Goal: Information Seeking & Learning: Learn about a topic

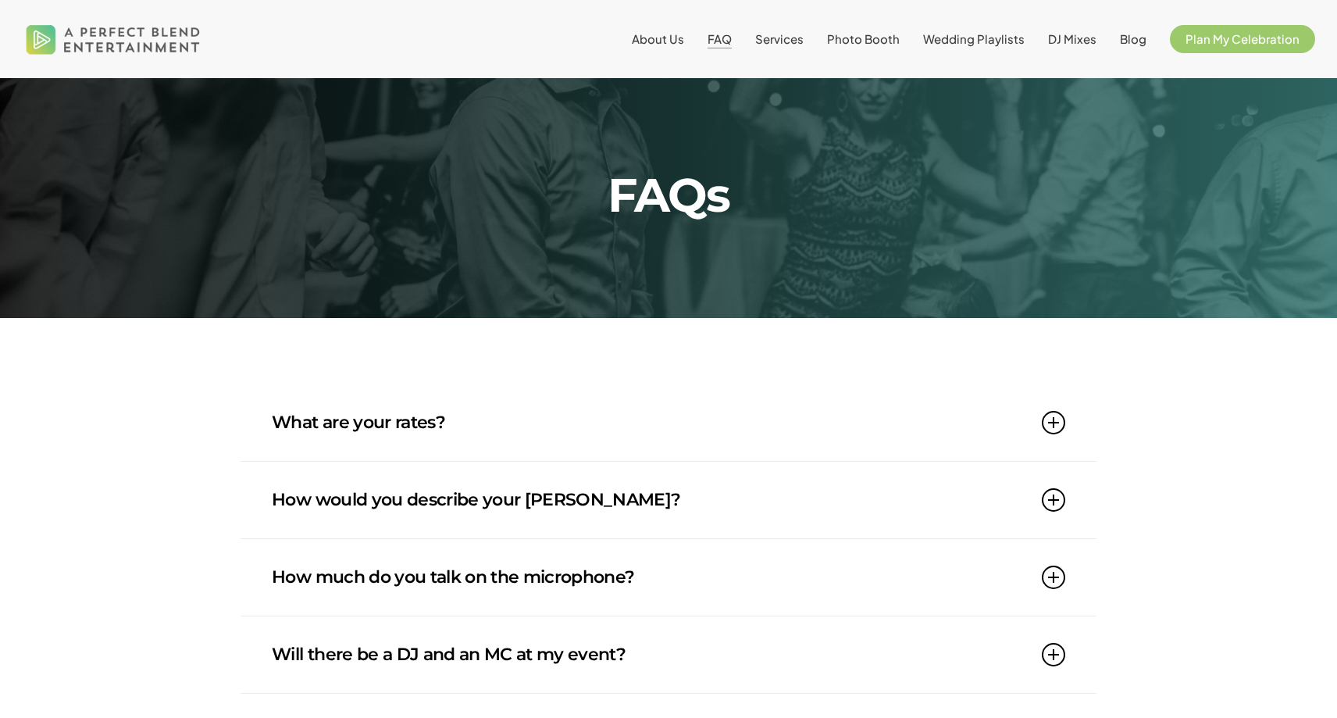
click at [448, 409] on link "What are your rates?" at bounding box center [669, 422] width 794 height 77
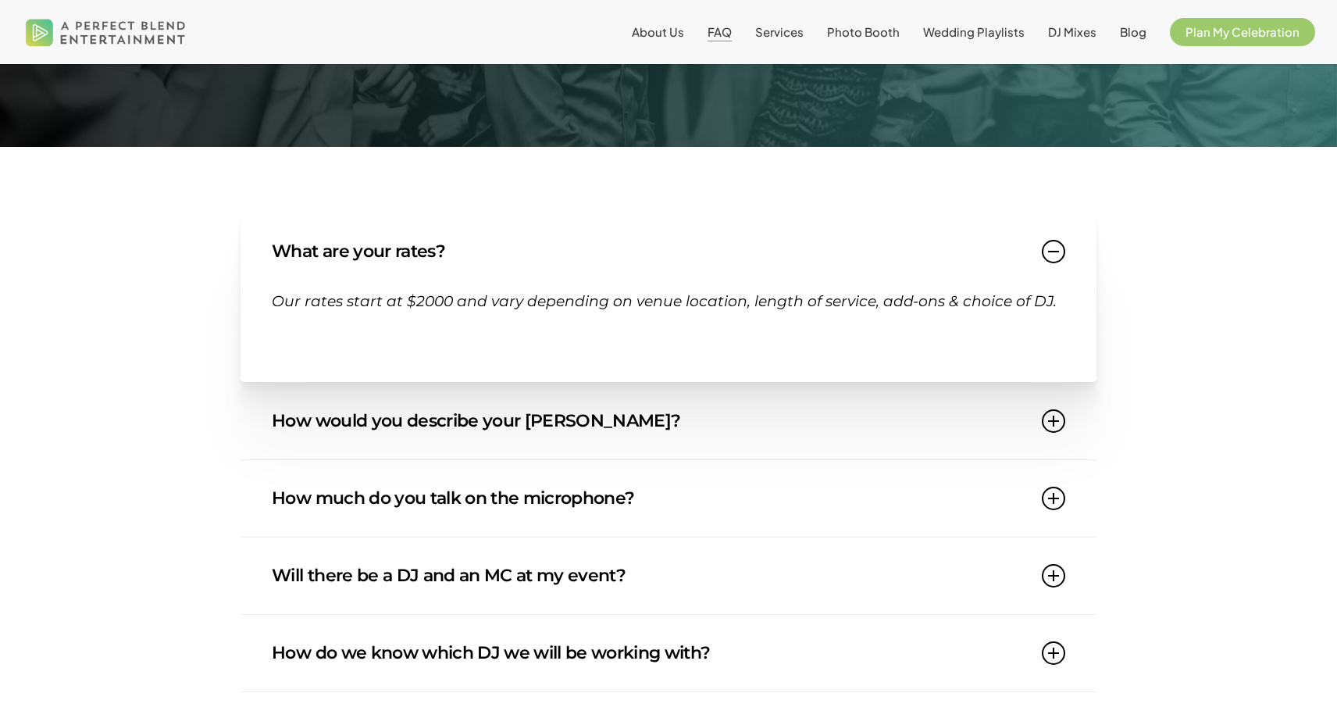
scroll to position [212, 0]
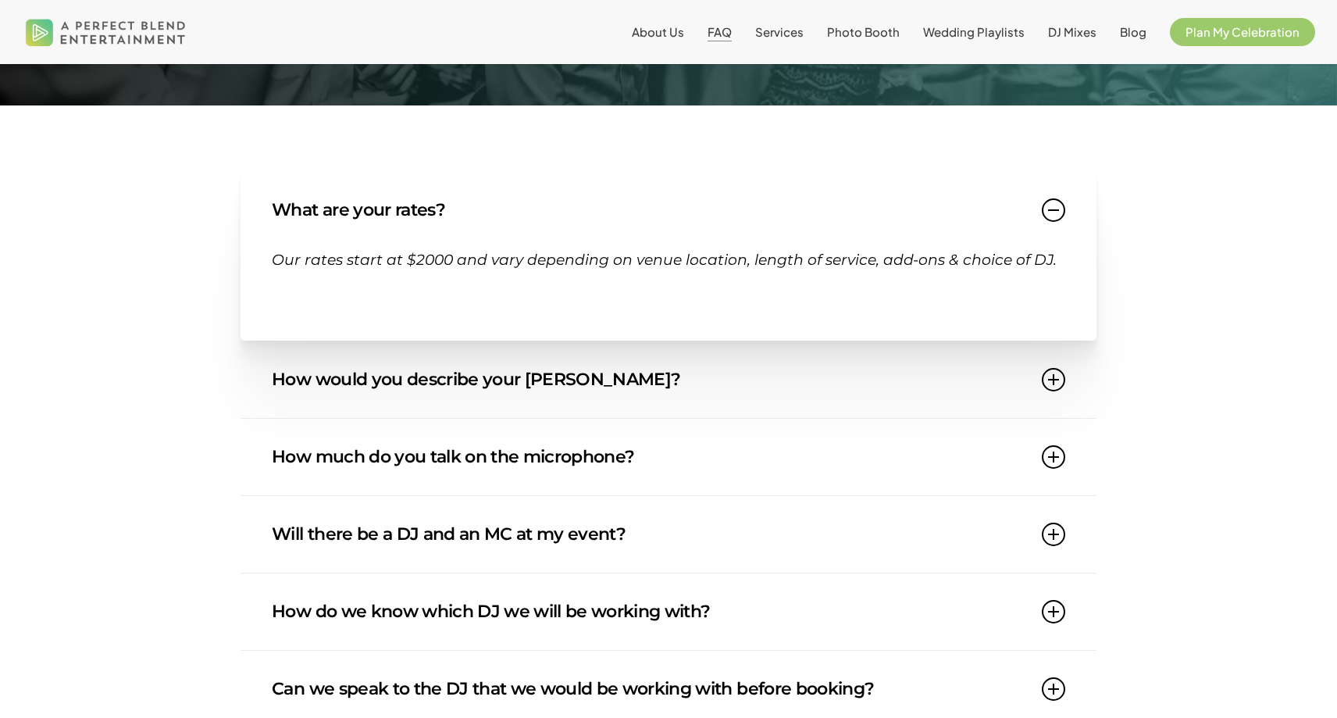
click at [492, 389] on link "How would you describe your [PERSON_NAME]?" at bounding box center [669, 379] width 794 height 77
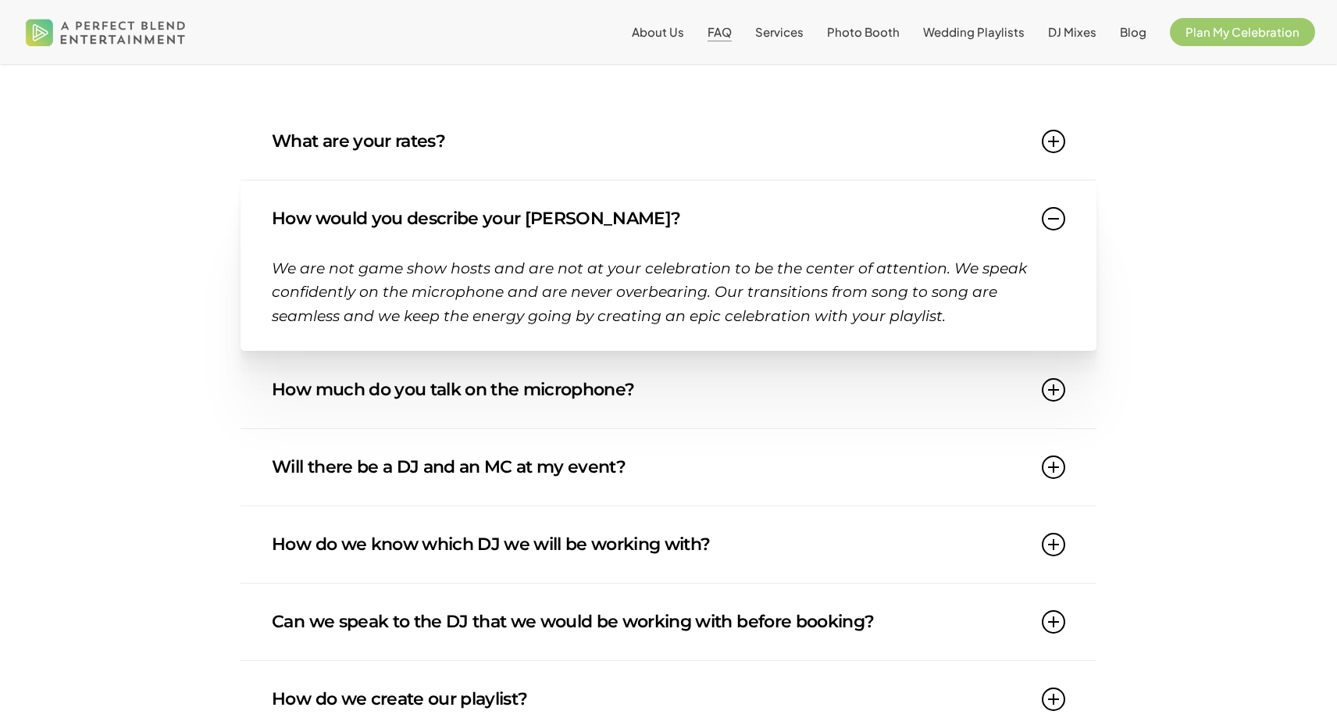
scroll to position [284, 0]
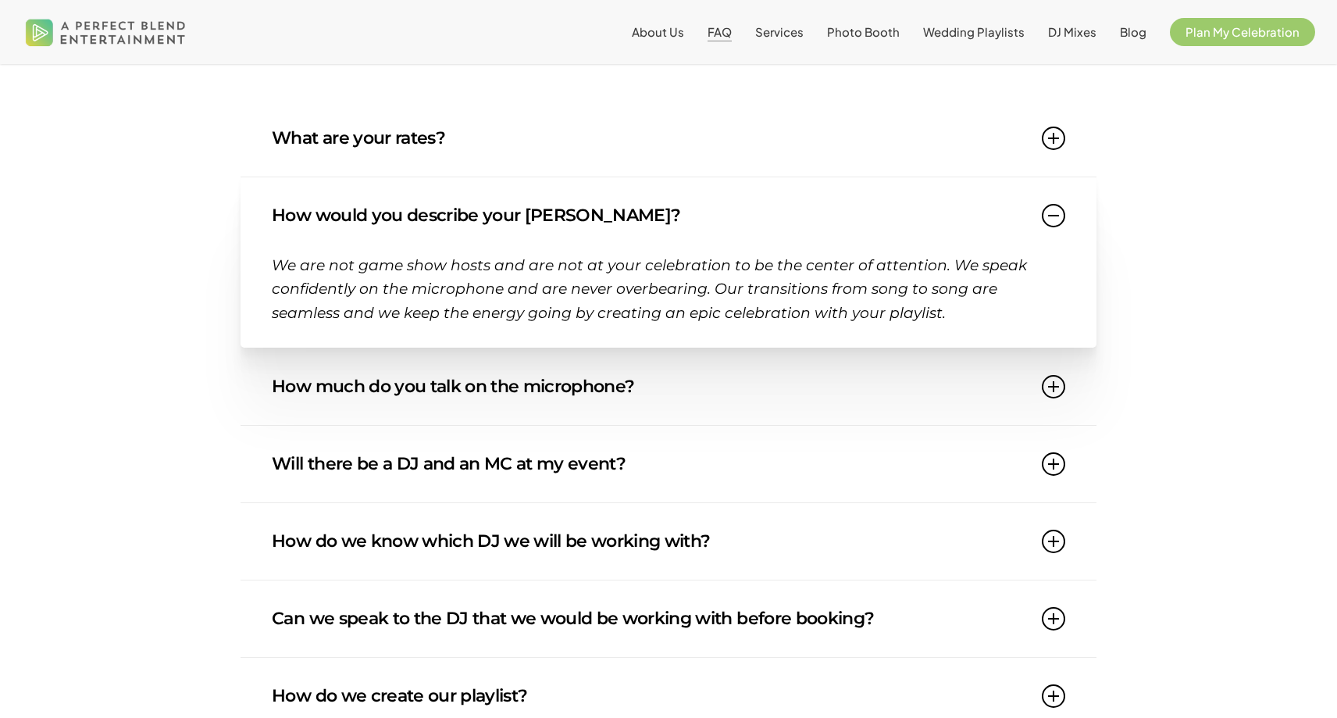
click at [975, 394] on link "How much do you talk on the microphone?" at bounding box center [669, 386] width 794 height 77
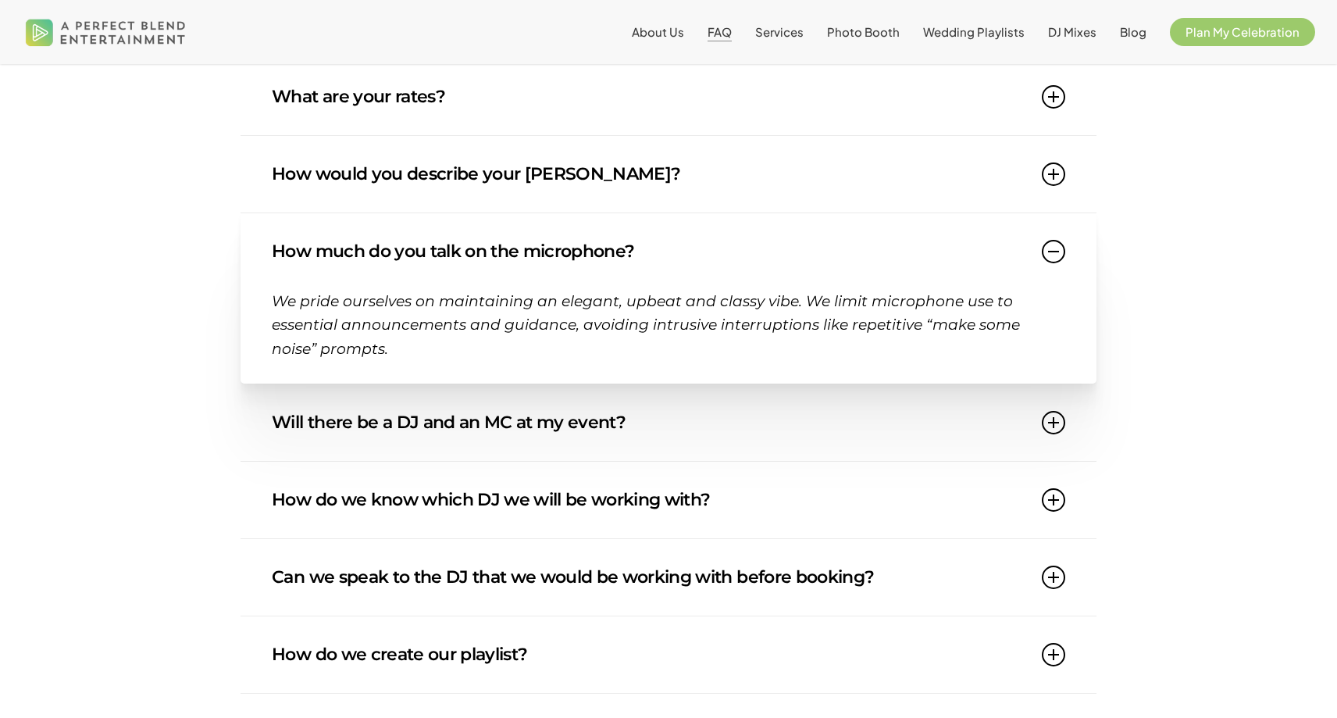
scroll to position [326, 0]
click at [872, 423] on link "Will there be a DJ and an MC at my event?" at bounding box center [669, 421] width 794 height 77
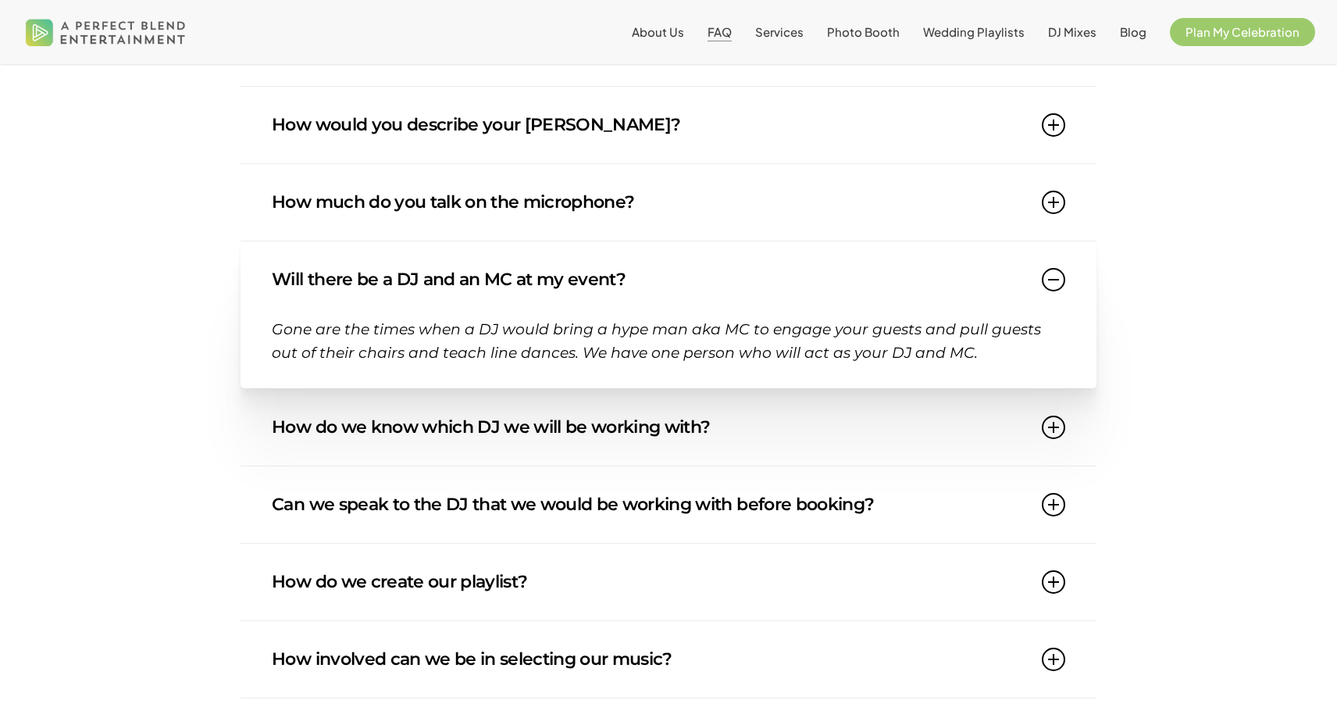
scroll to position [377, 0]
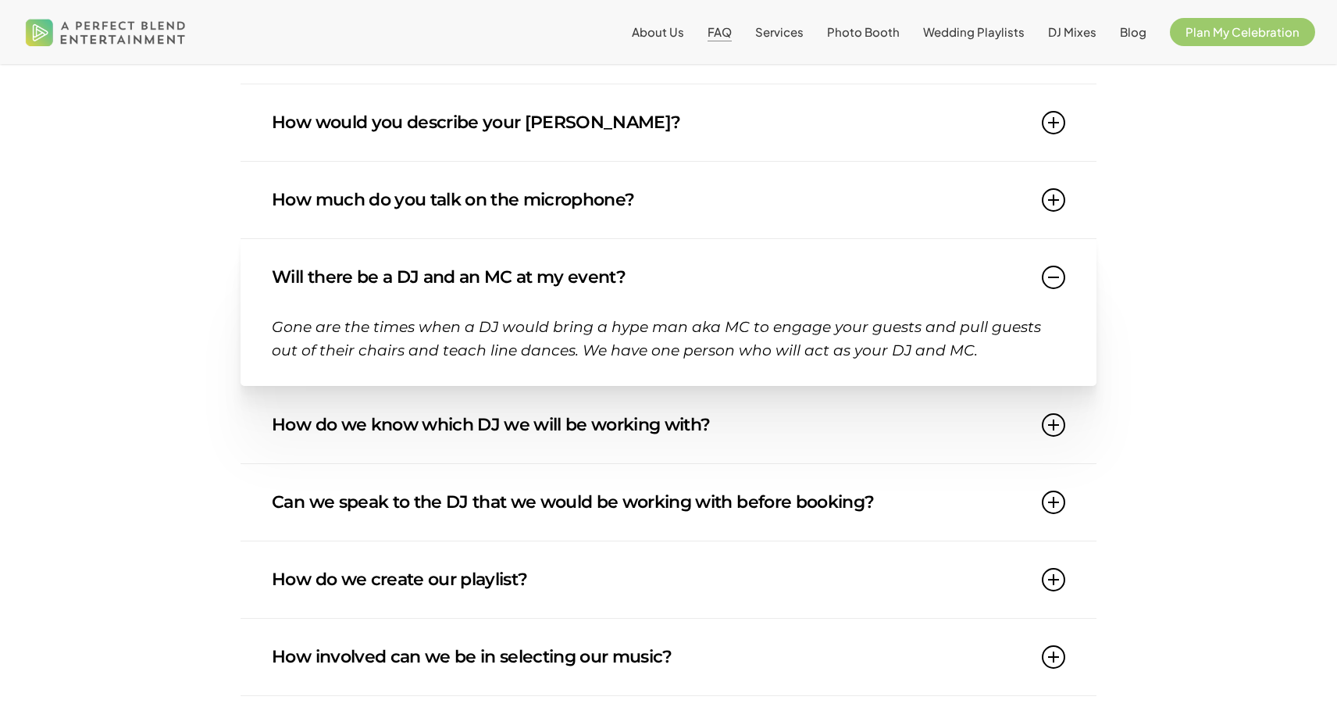
click at [929, 434] on link "How do we know which DJ we will be working with?" at bounding box center [669, 425] width 794 height 77
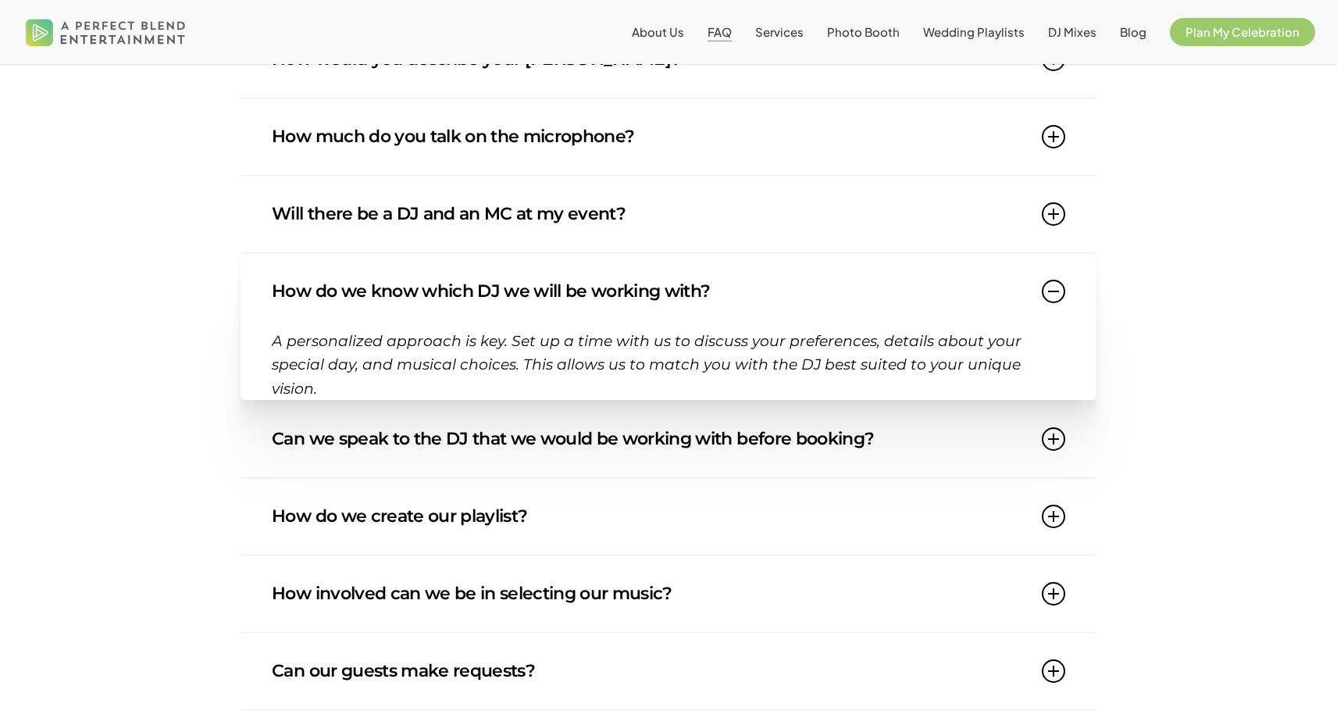
scroll to position [455, 0]
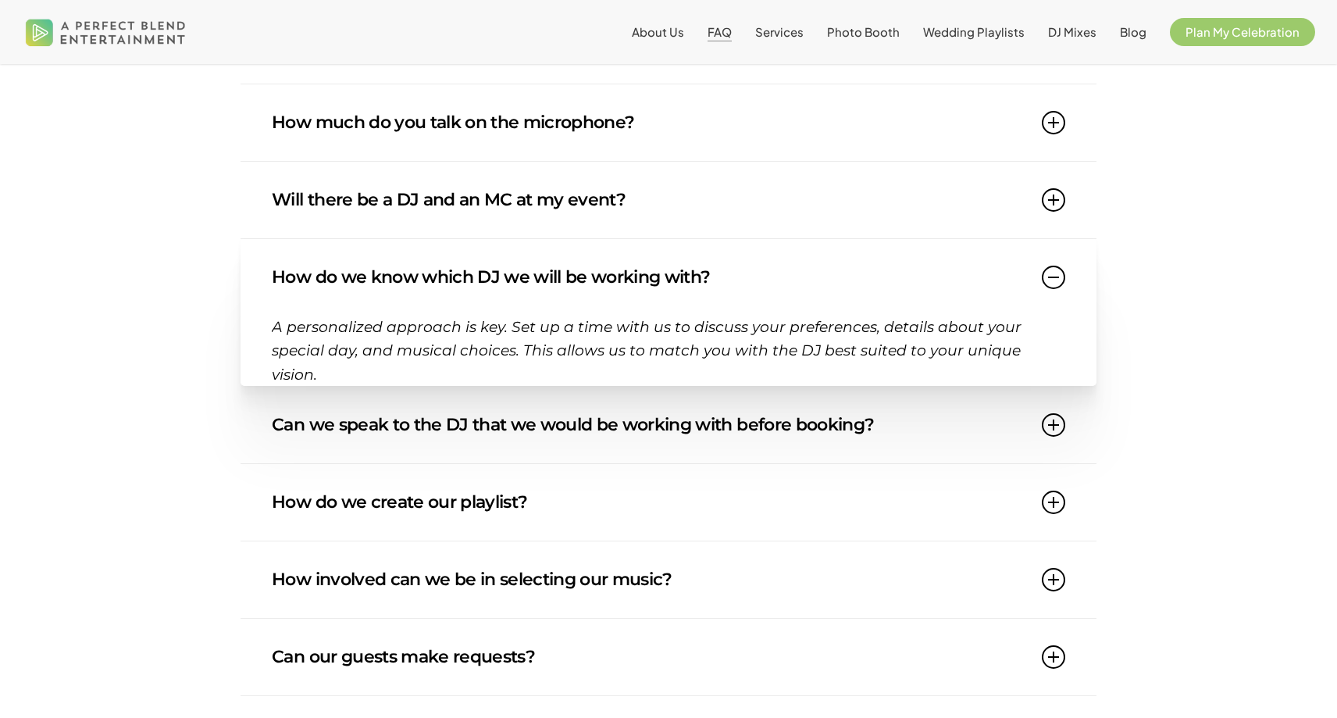
click at [917, 430] on link "Can we speak to the DJ that we would be working with before booking?" at bounding box center [669, 425] width 794 height 77
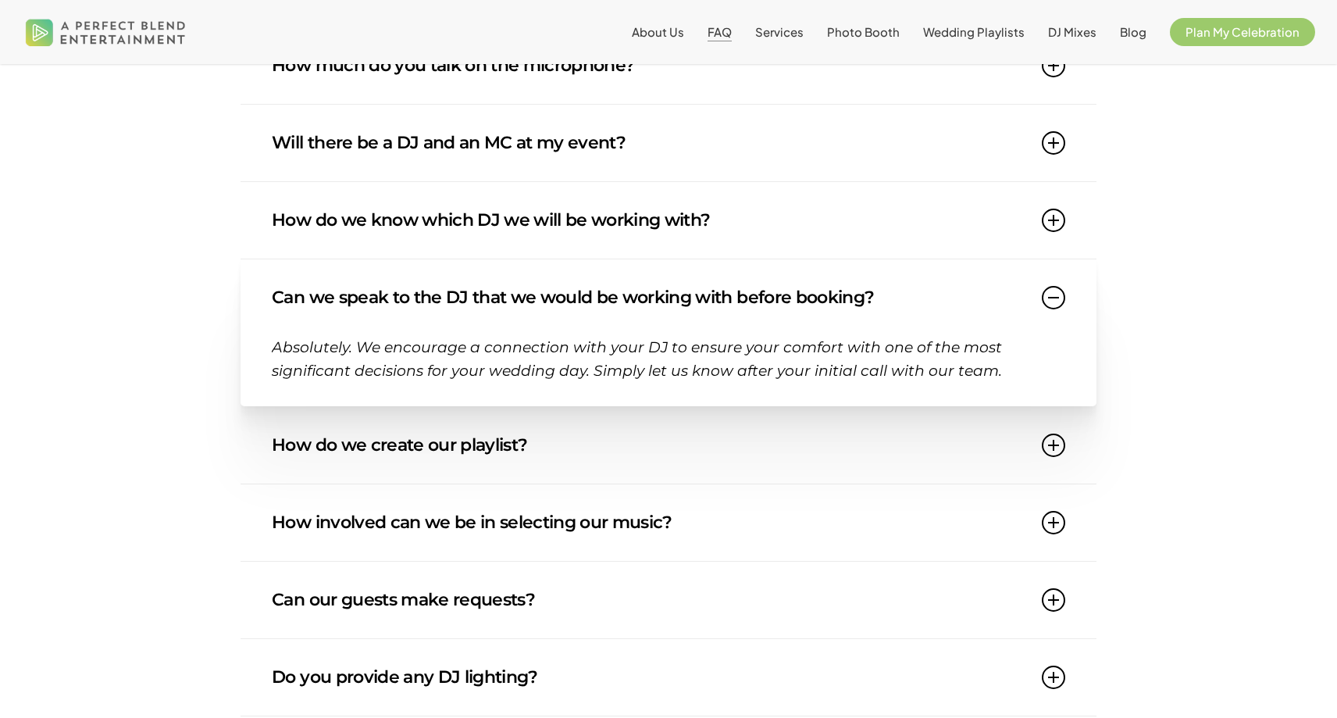
scroll to position [514, 0]
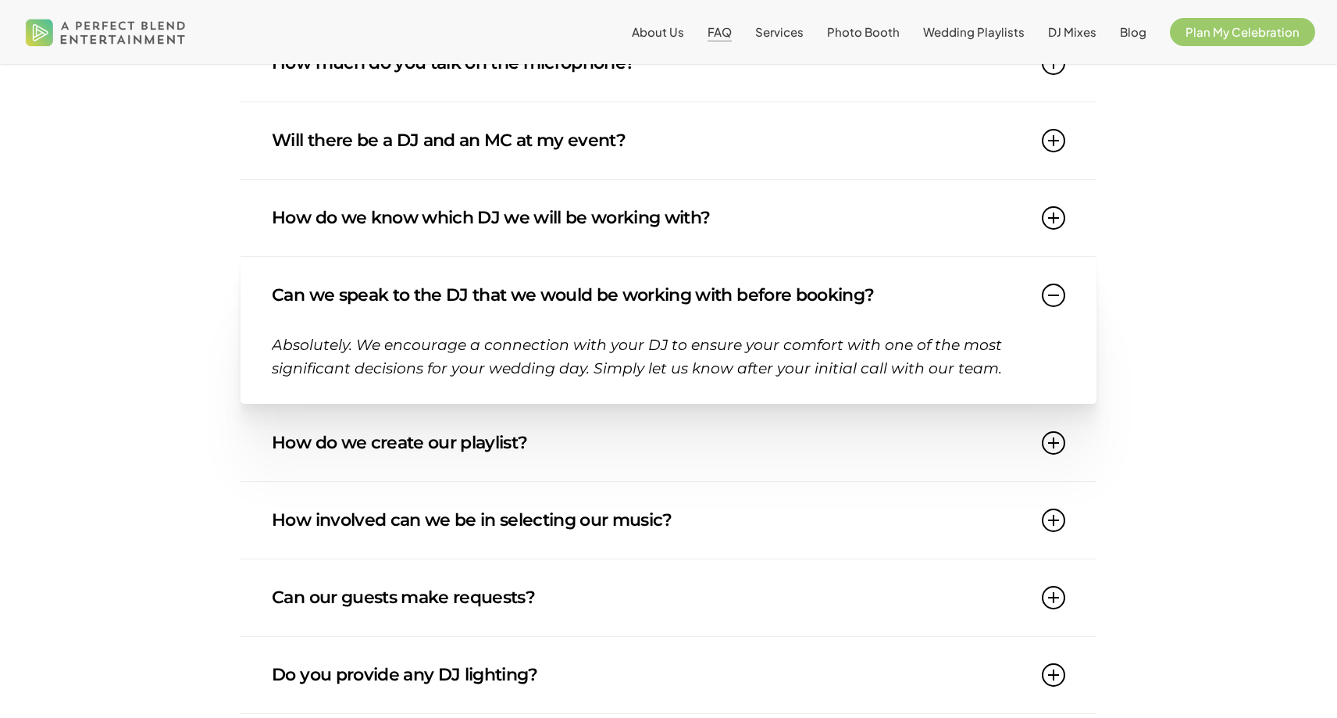
click at [962, 454] on link "How do we create our playlist?" at bounding box center [669, 443] width 794 height 77
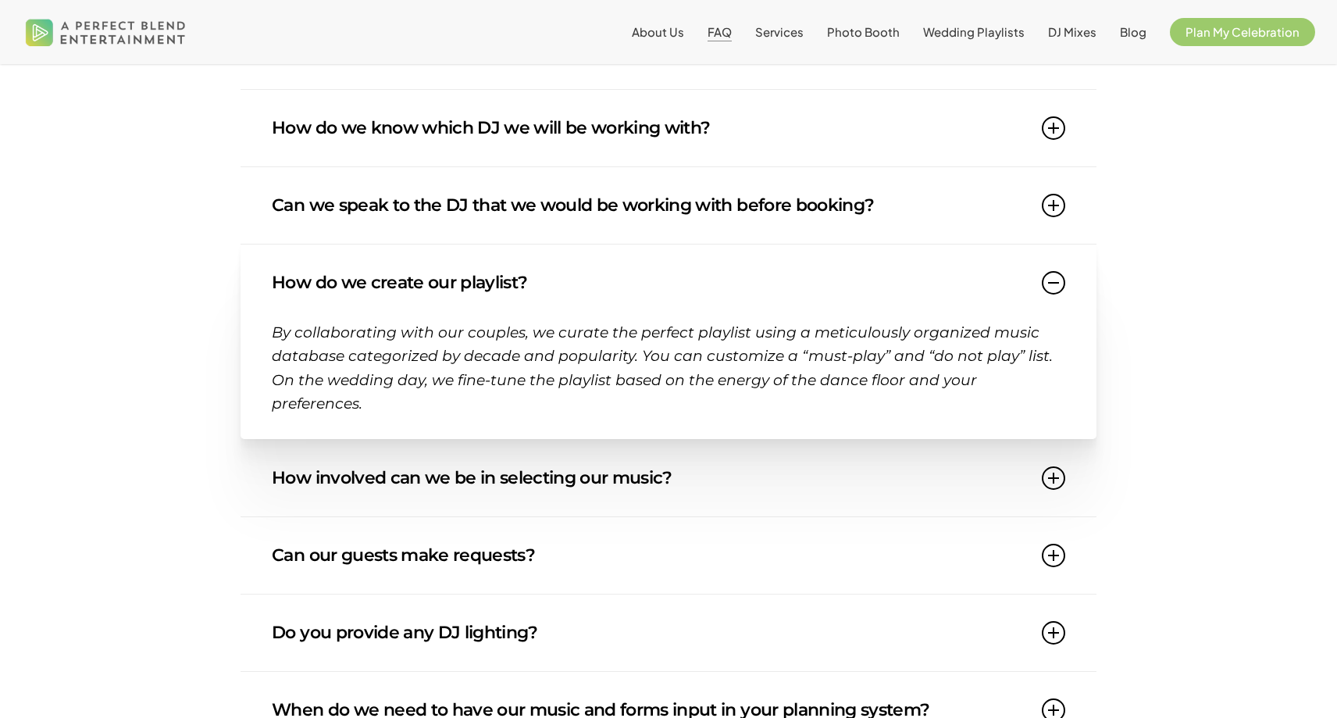
scroll to position [614, 0]
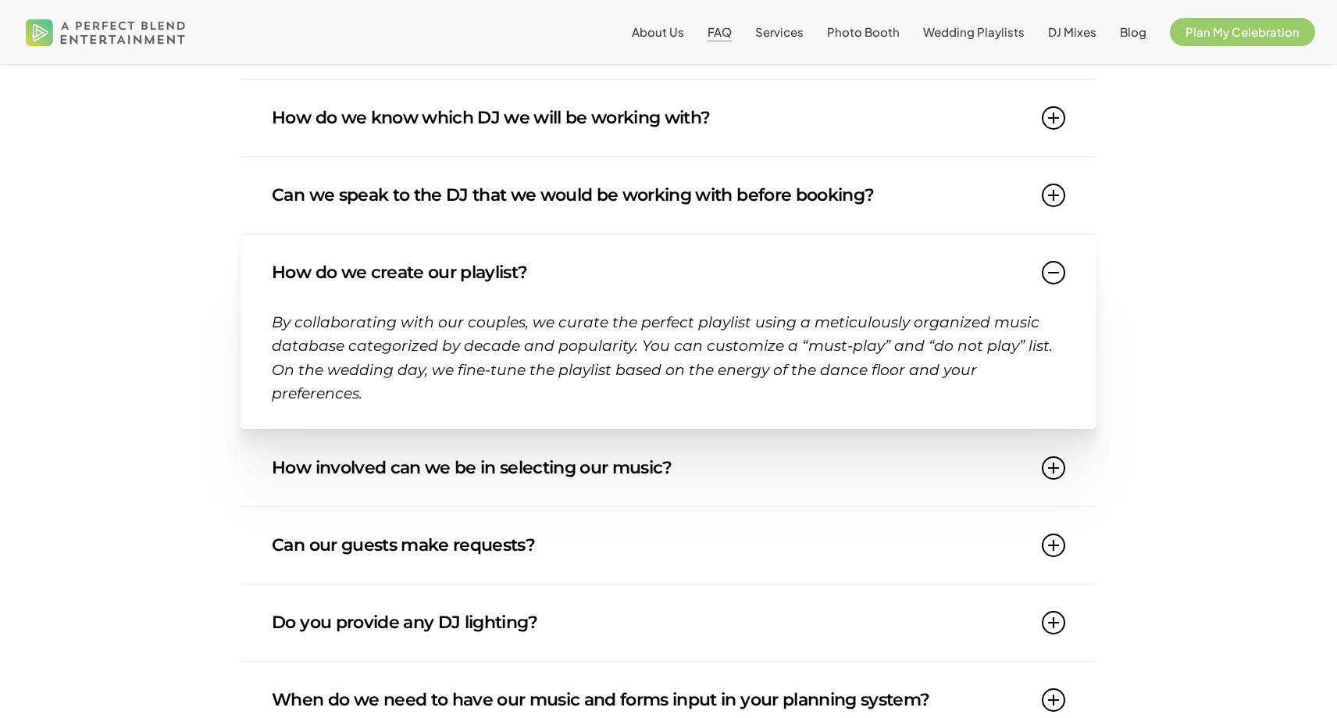
click at [783, 480] on link "How involved can we be in selecting our music?" at bounding box center [669, 468] width 794 height 77
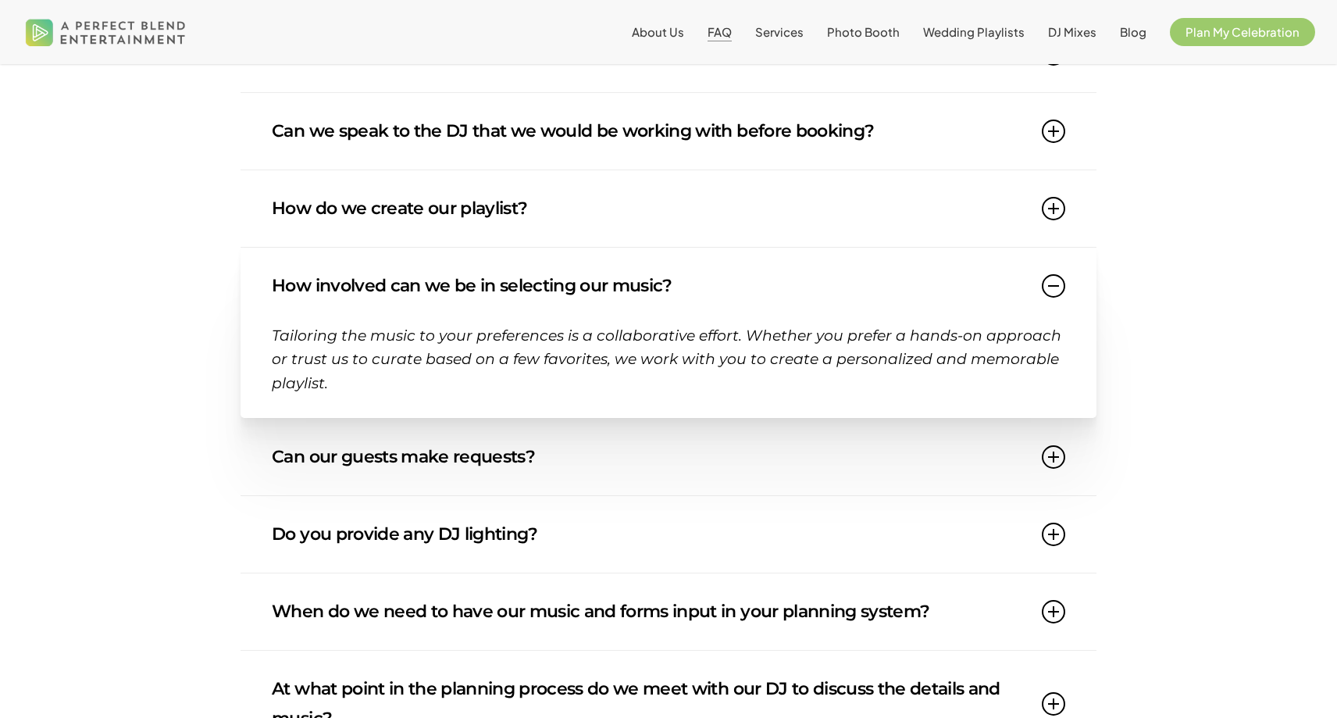
scroll to position [715, 0]
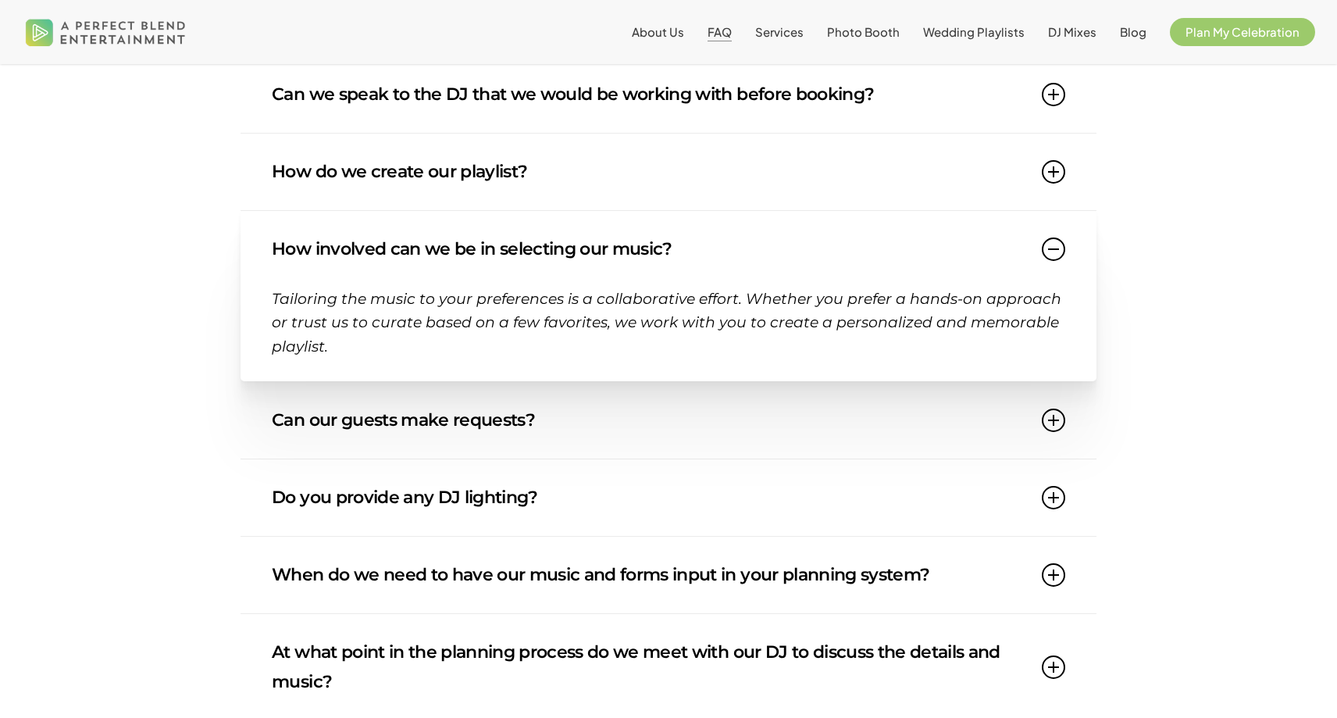
click at [809, 424] on link "Can our guests make requests?" at bounding box center [669, 420] width 794 height 77
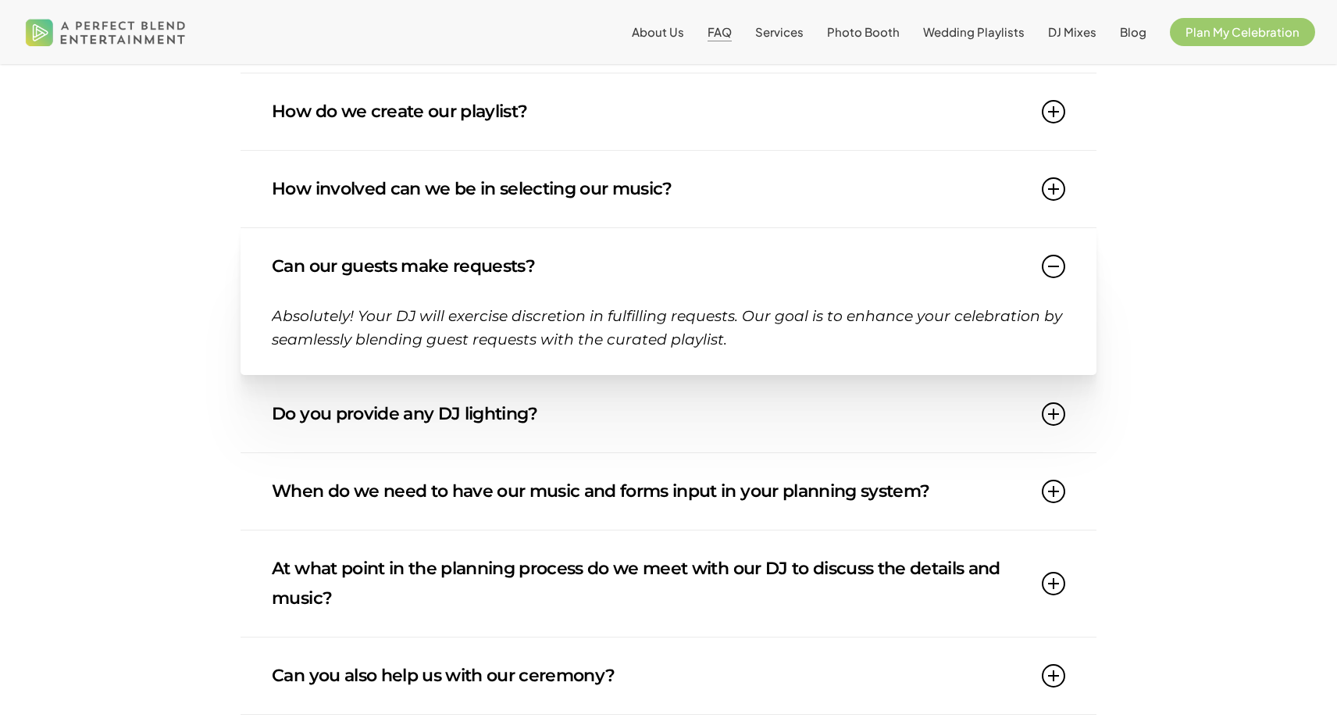
click at [786, 416] on link "Do you provide any DJ lighting?" at bounding box center [669, 414] width 794 height 77
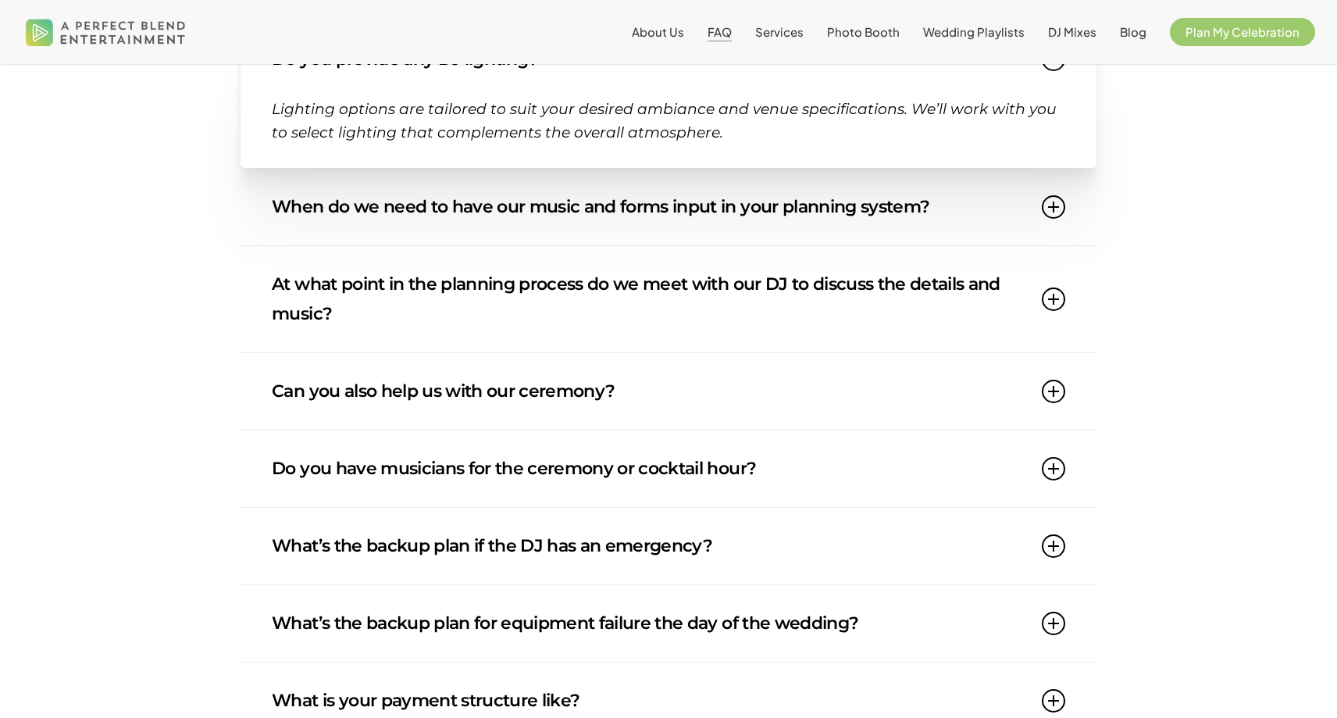
scroll to position [1111, 0]
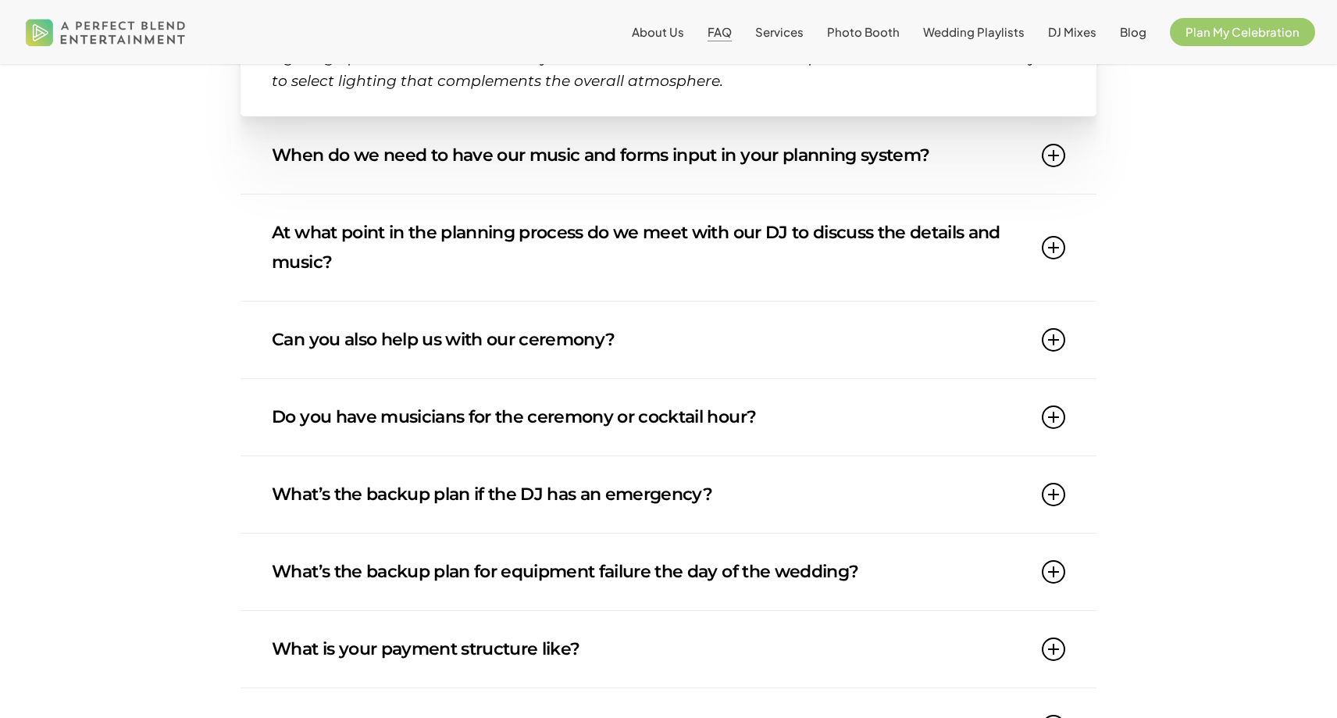
click at [736, 252] on link "At what point in the planning process do we meet with our DJ to discuss the det…" at bounding box center [669, 247] width 794 height 106
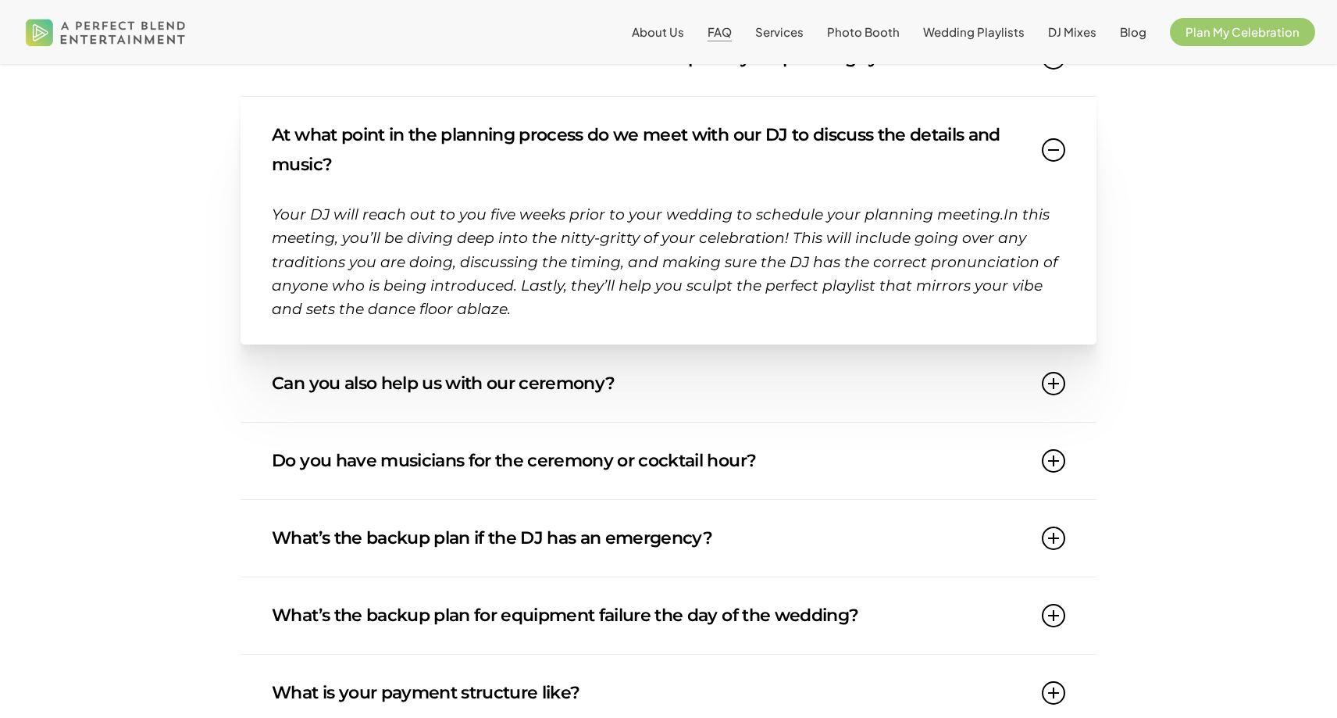
scroll to position [1143, 0]
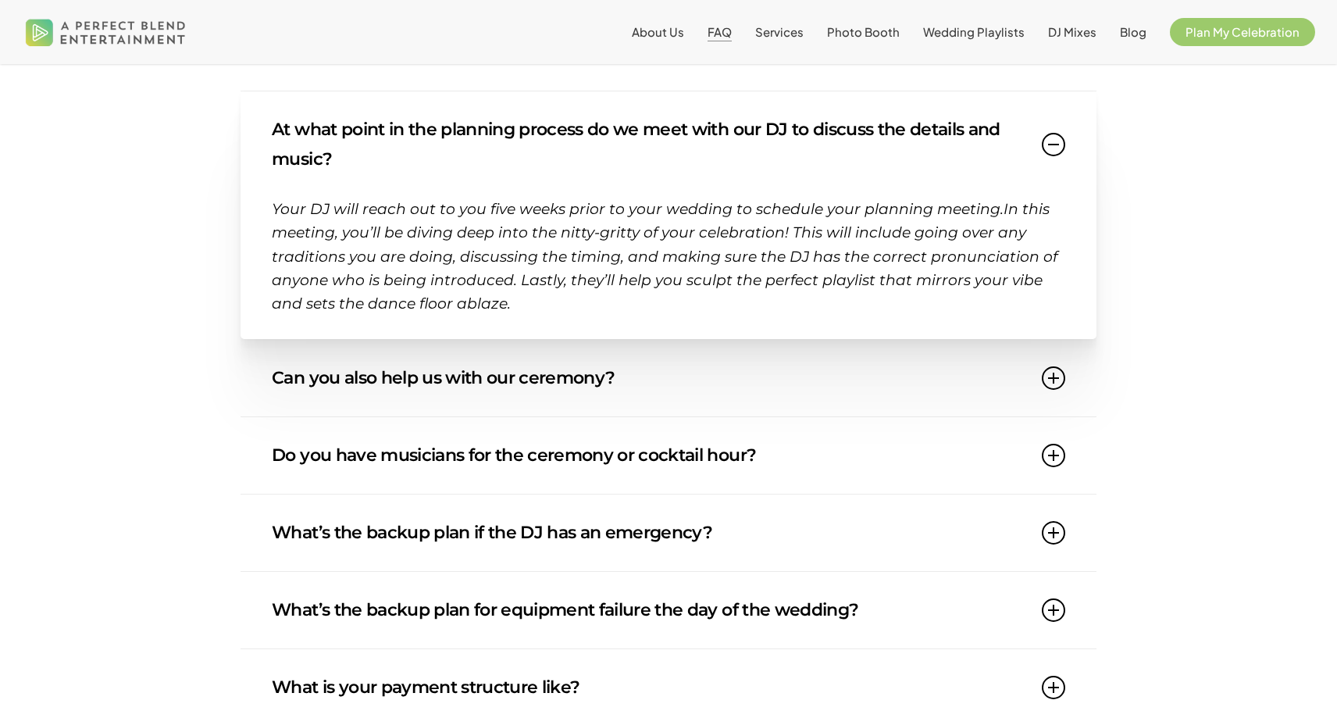
click at [728, 192] on link "At what point in the planning process do we meet with our DJ to discuss the det…" at bounding box center [669, 144] width 794 height 106
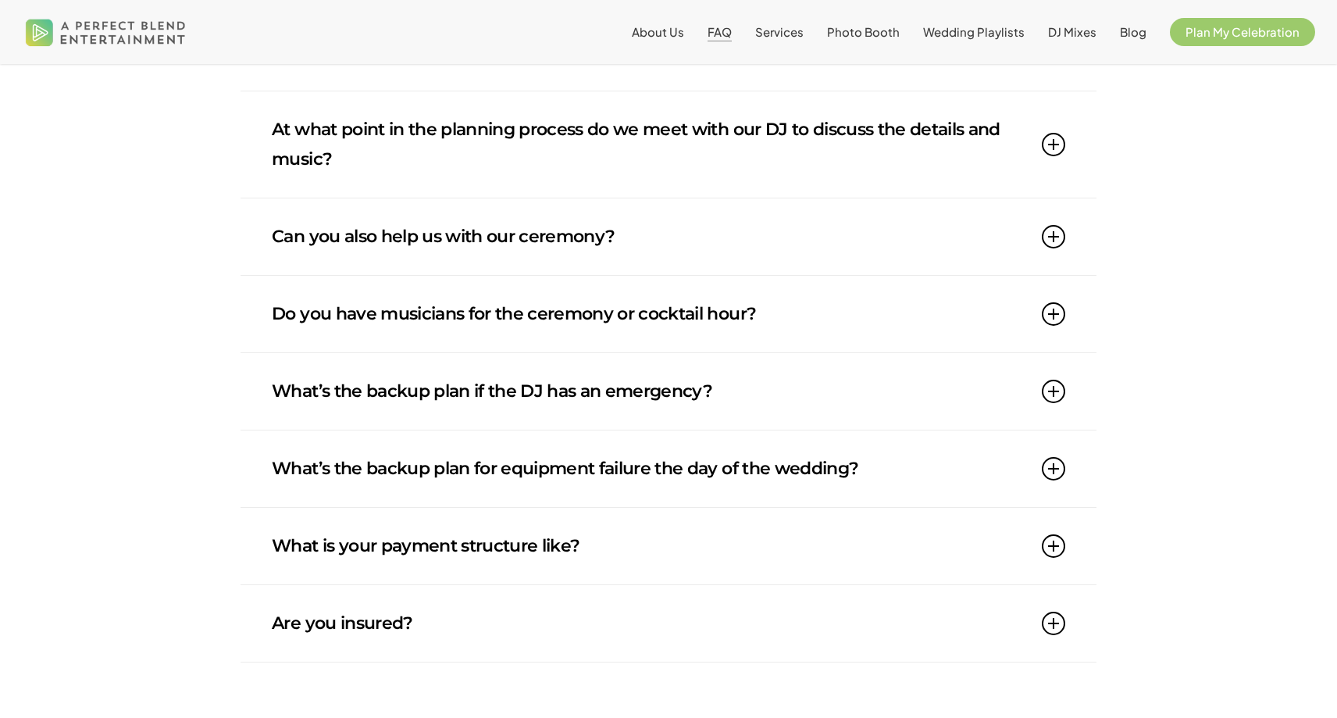
click at [728, 192] on link "At what point in the planning process do we meet with our DJ to discuss the det…" at bounding box center [669, 144] width 794 height 106
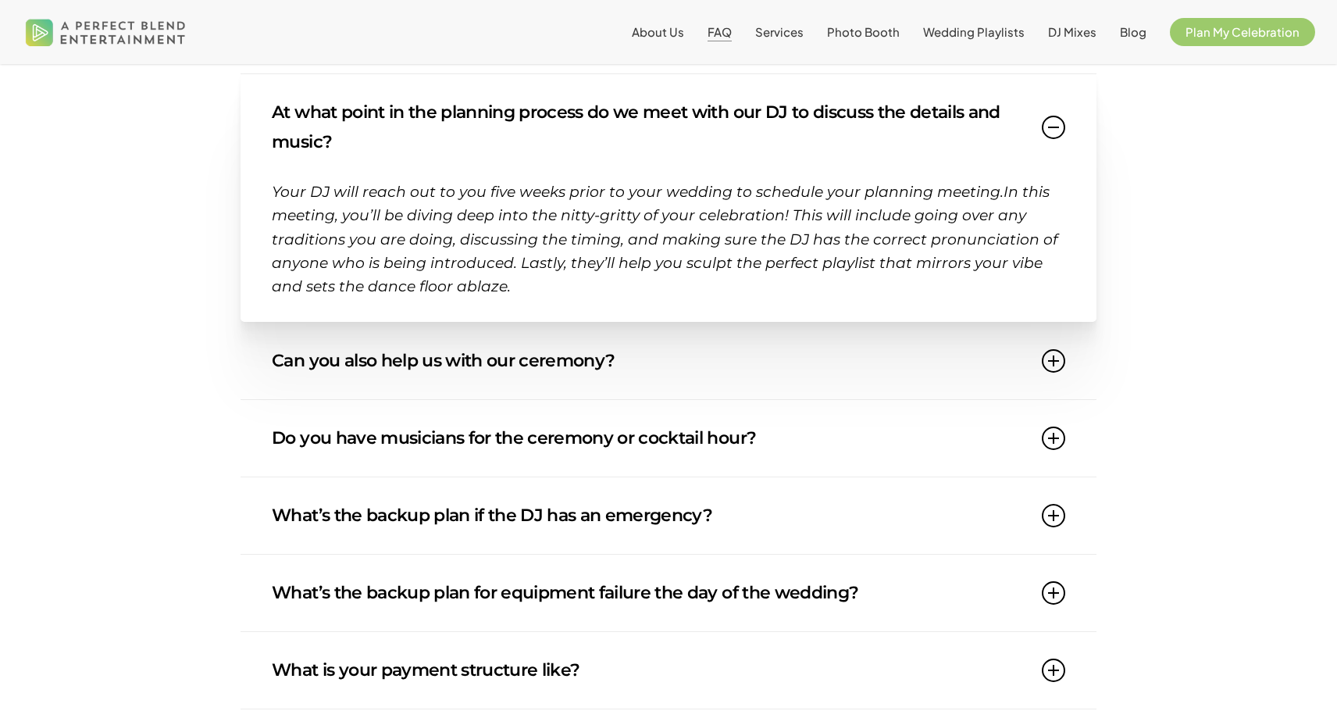
scroll to position [1171, 0]
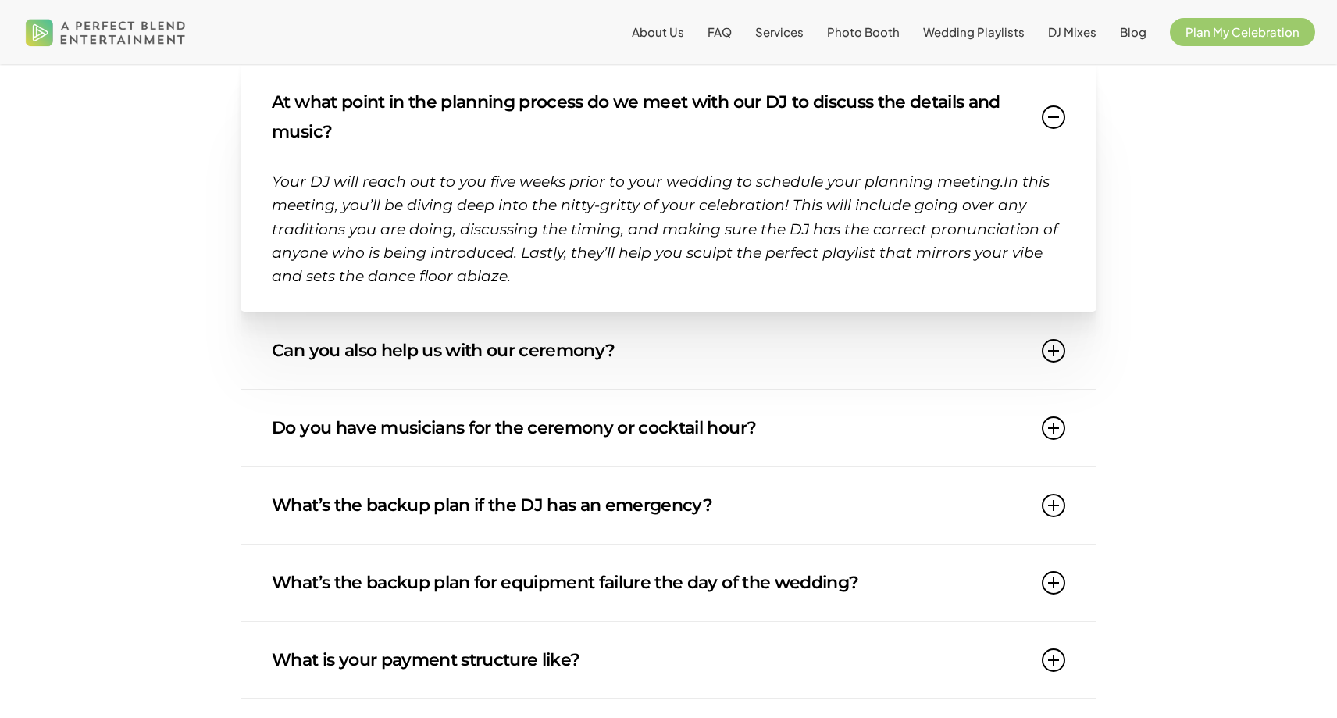
click at [915, 371] on link "Can you also help us with our ceremony?" at bounding box center [669, 350] width 794 height 77
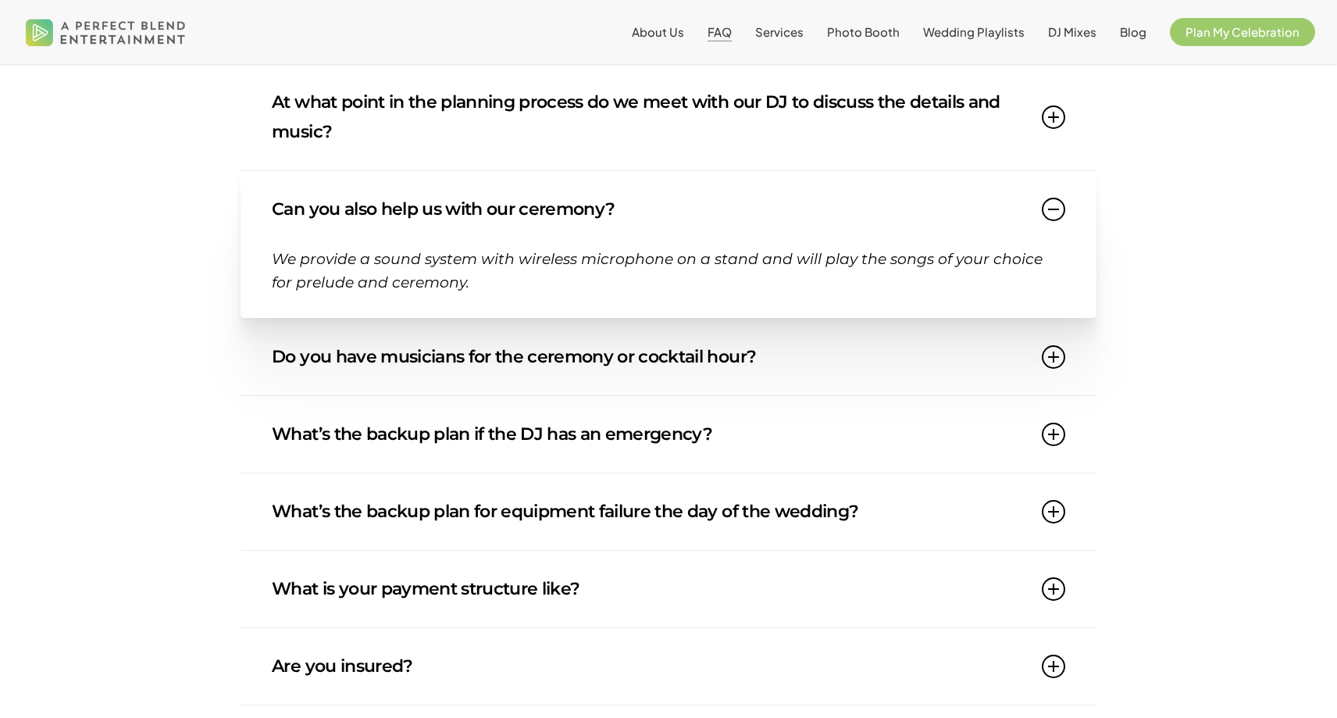
click at [939, 158] on link "At what point in the planning process do we meet with our DJ to discuss the det…" at bounding box center [669, 117] width 794 height 106
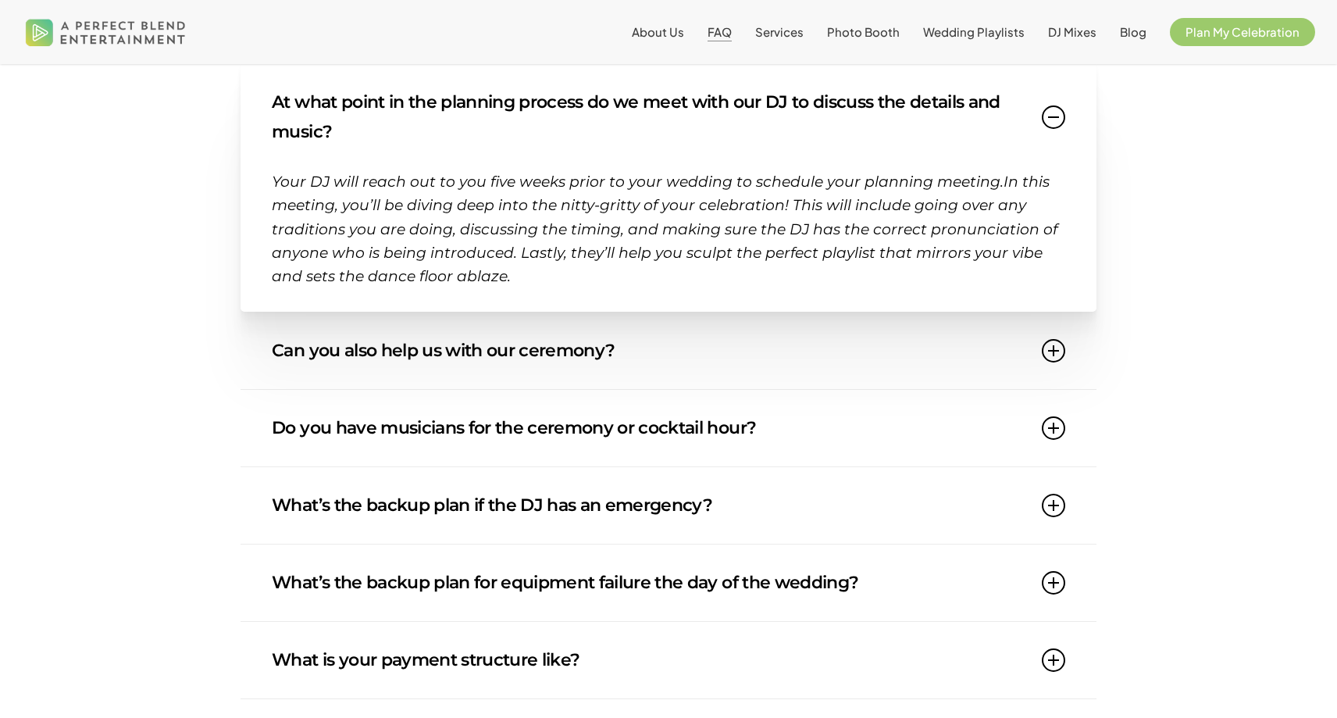
click at [930, 355] on link "Can you also help us with our ceremony?" at bounding box center [669, 350] width 794 height 77
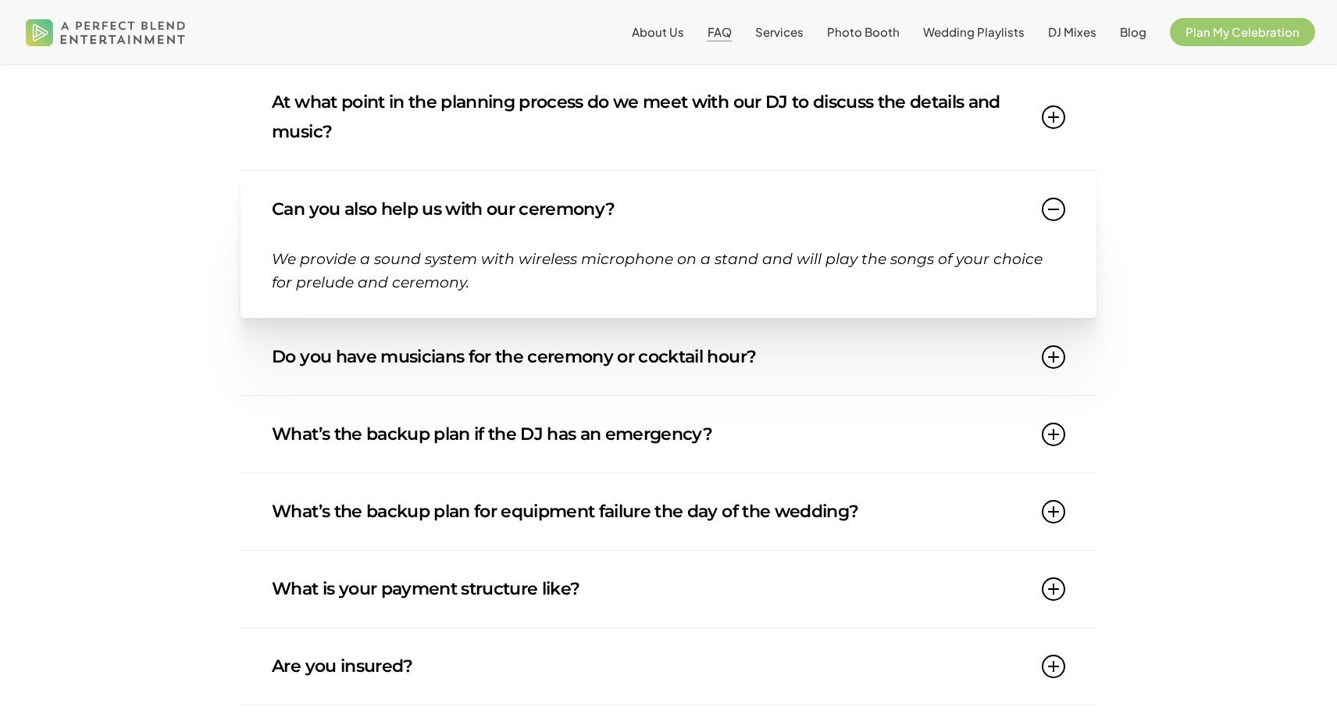
click at [849, 370] on link "Do you have musicians for the ceremony or cocktail hour?" at bounding box center [669, 357] width 794 height 77
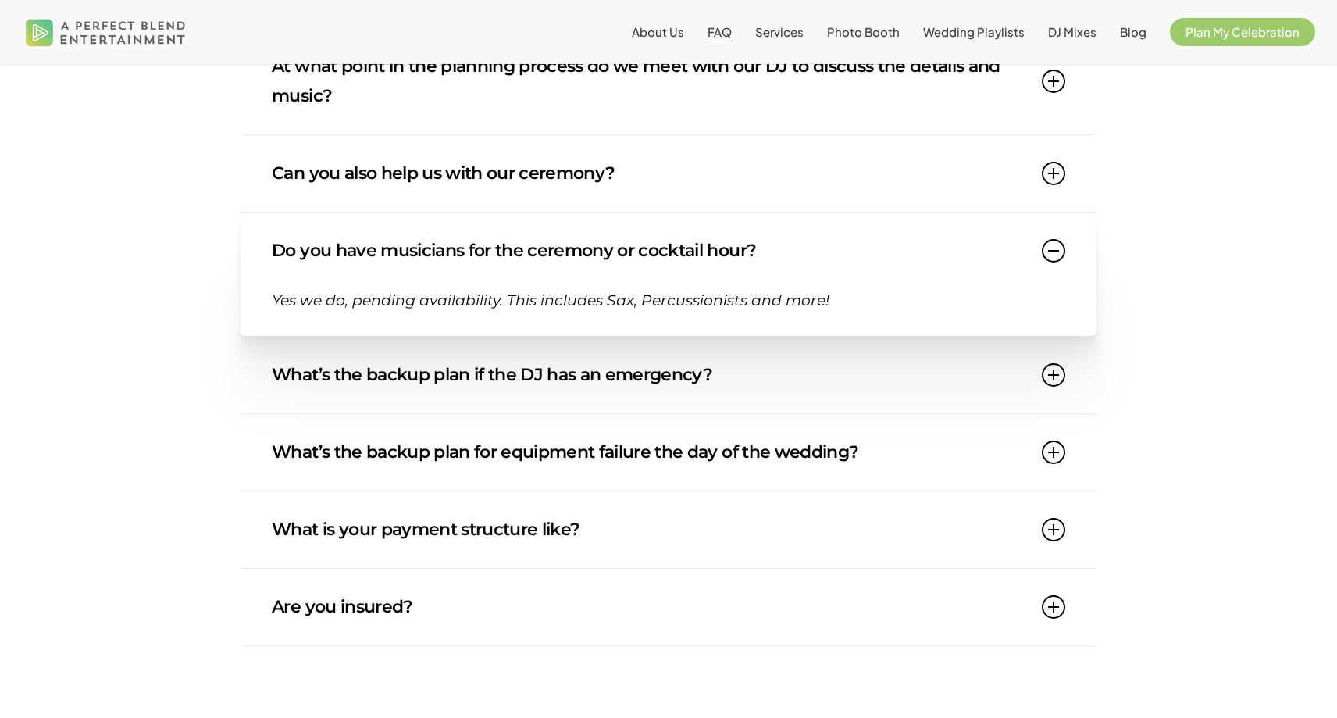
scroll to position [1210, 0]
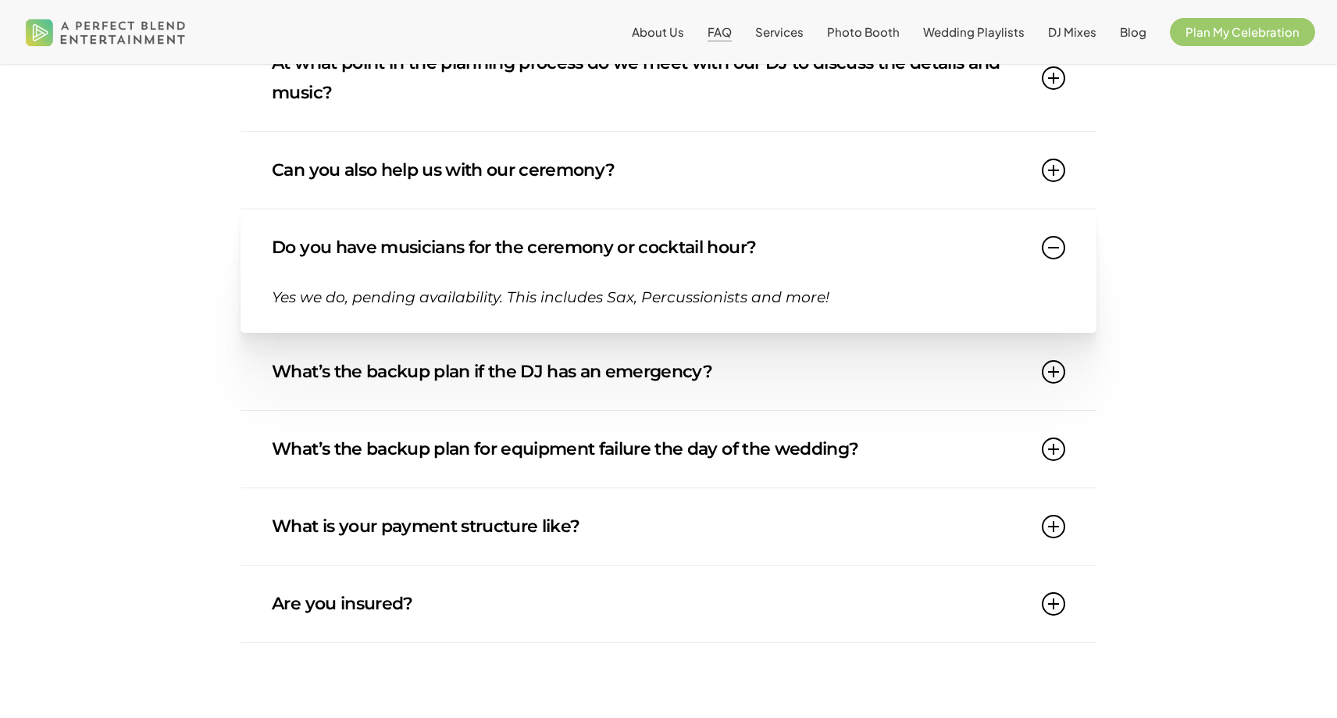
click at [861, 369] on link "What’s the backup plan if the DJ has an emergency?" at bounding box center [669, 371] width 794 height 77
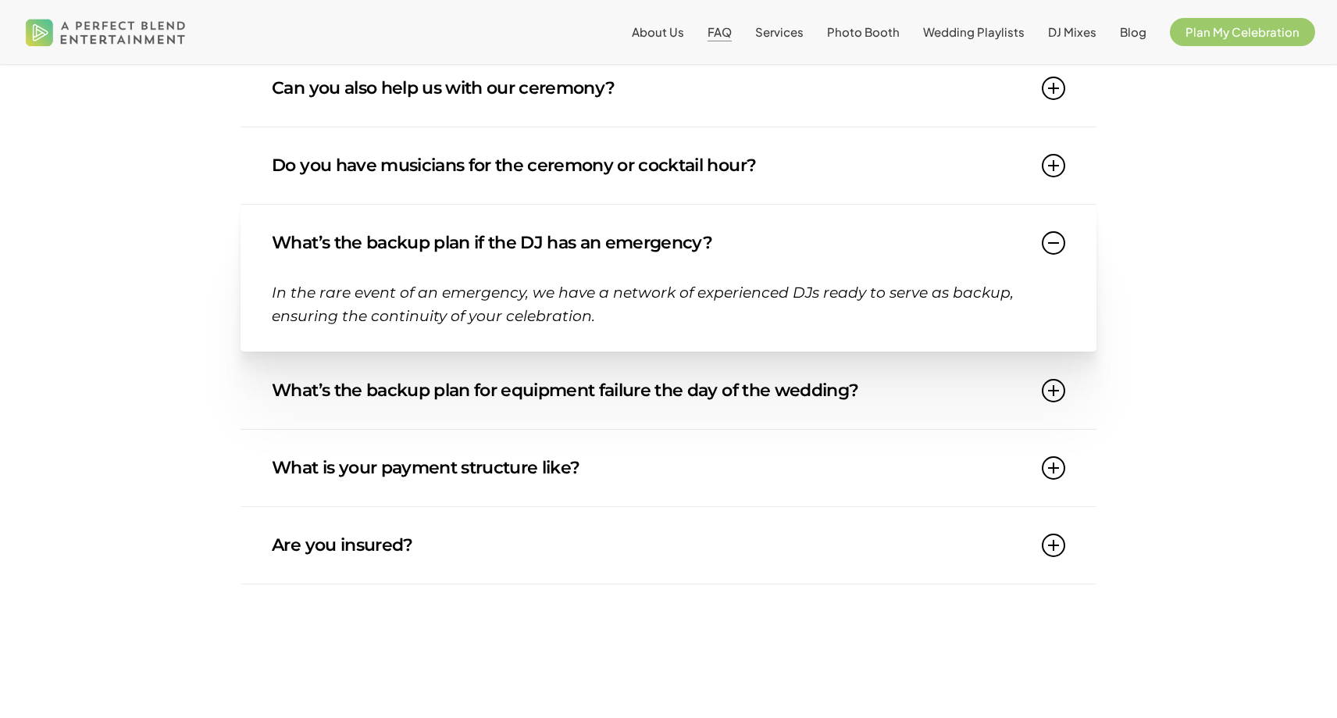
scroll to position [1295, 0]
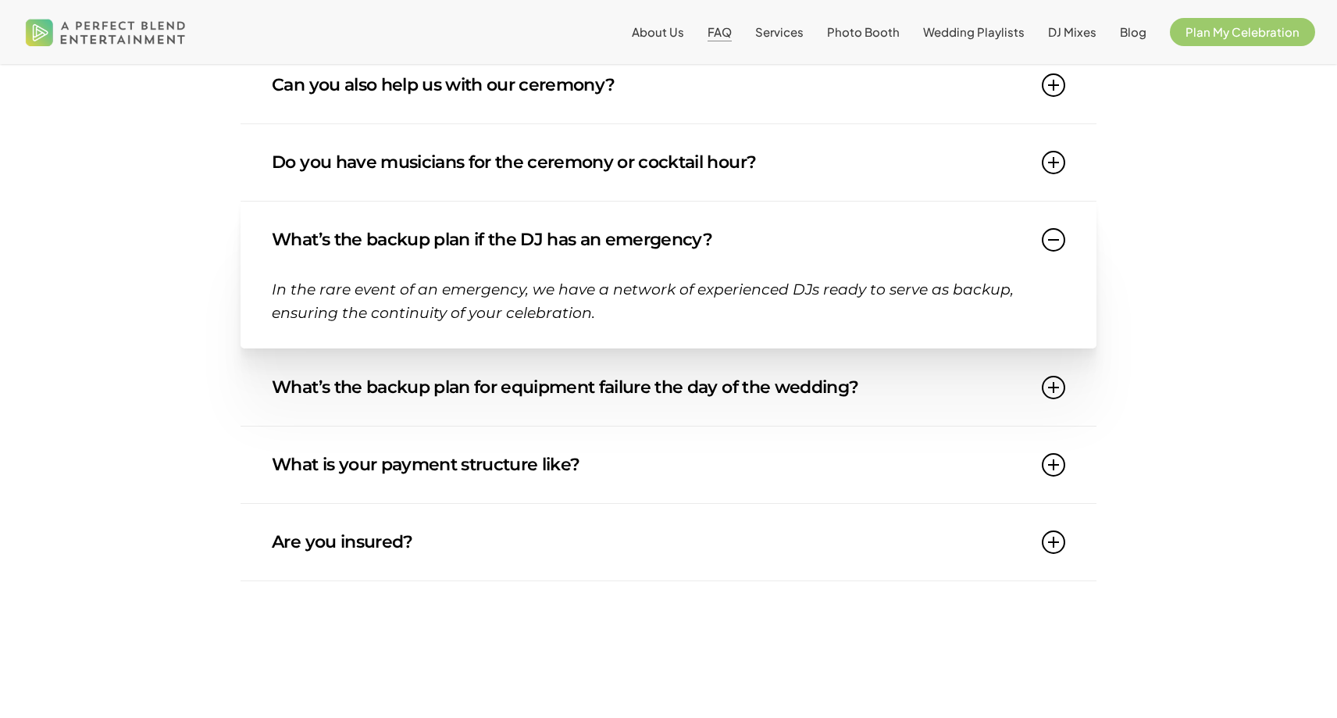
click at [861, 387] on link "What’s the backup plan for equipment failure the day of the wedding?" at bounding box center [669, 387] width 794 height 77
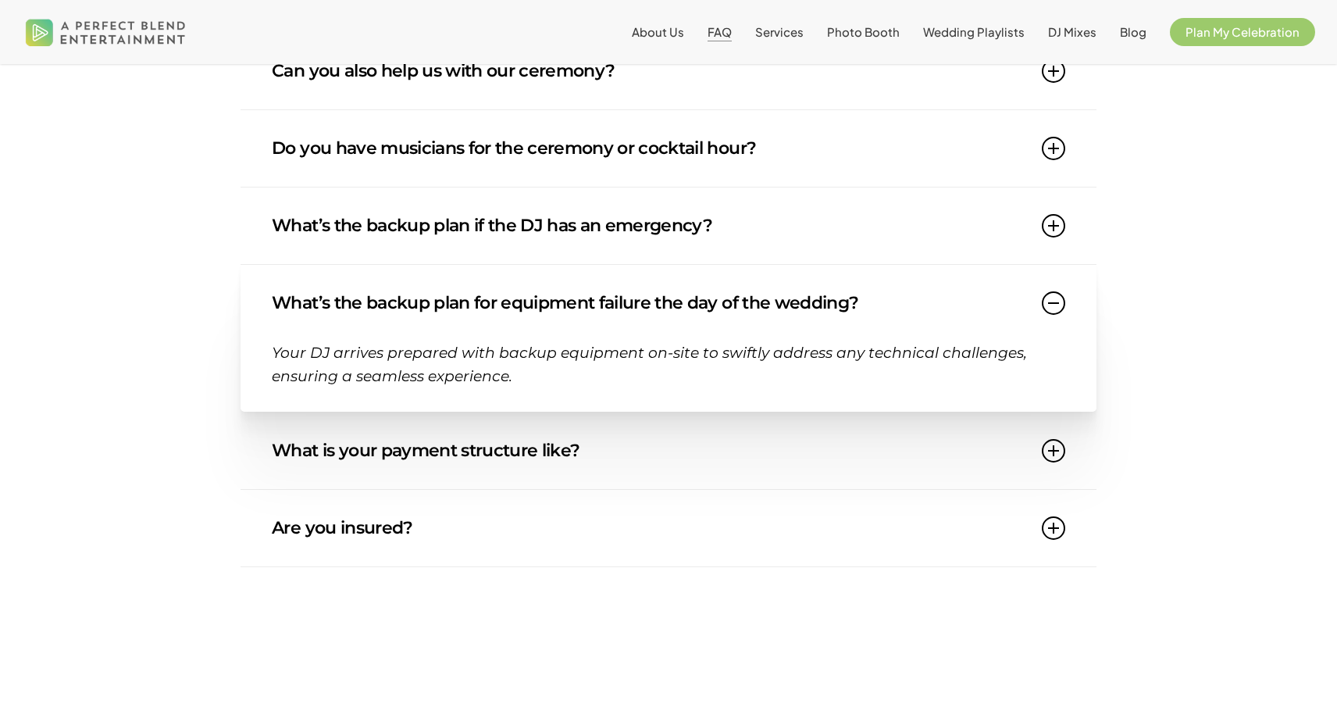
scroll to position [1321, 0]
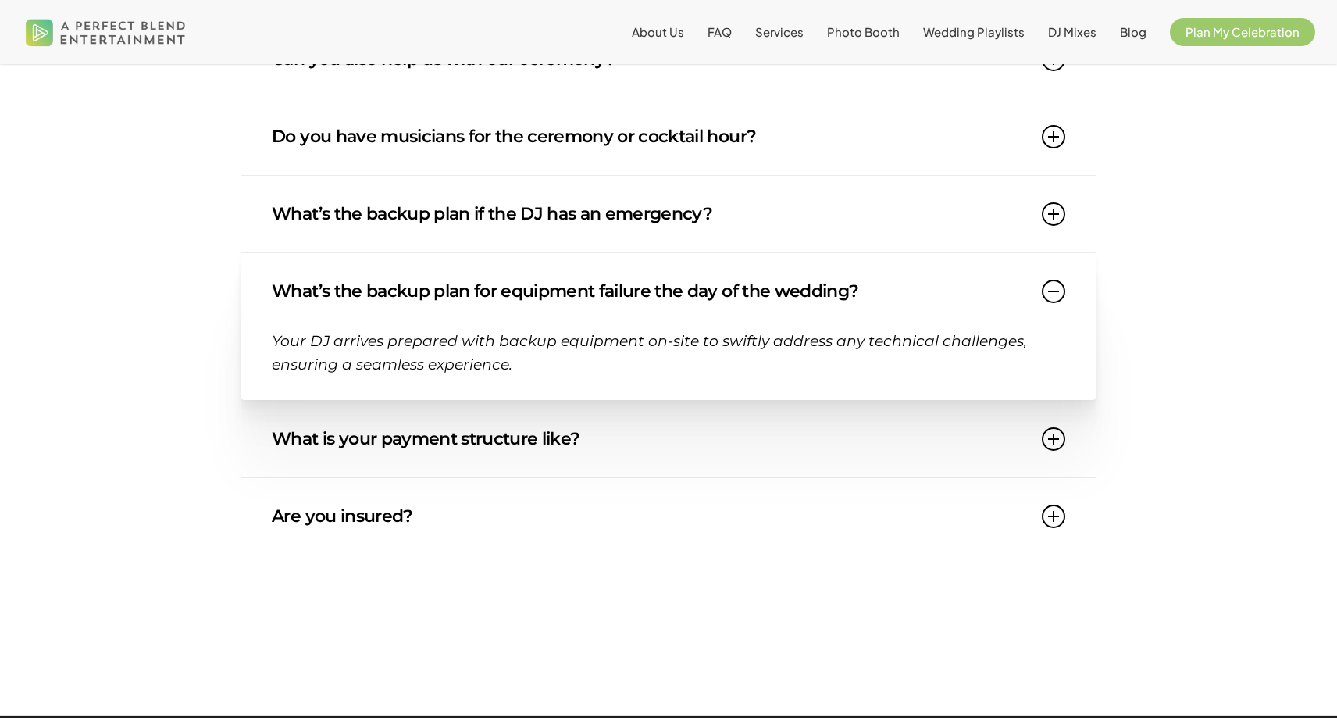
click at [851, 424] on link "What is your payment structure like?" at bounding box center [669, 439] width 794 height 77
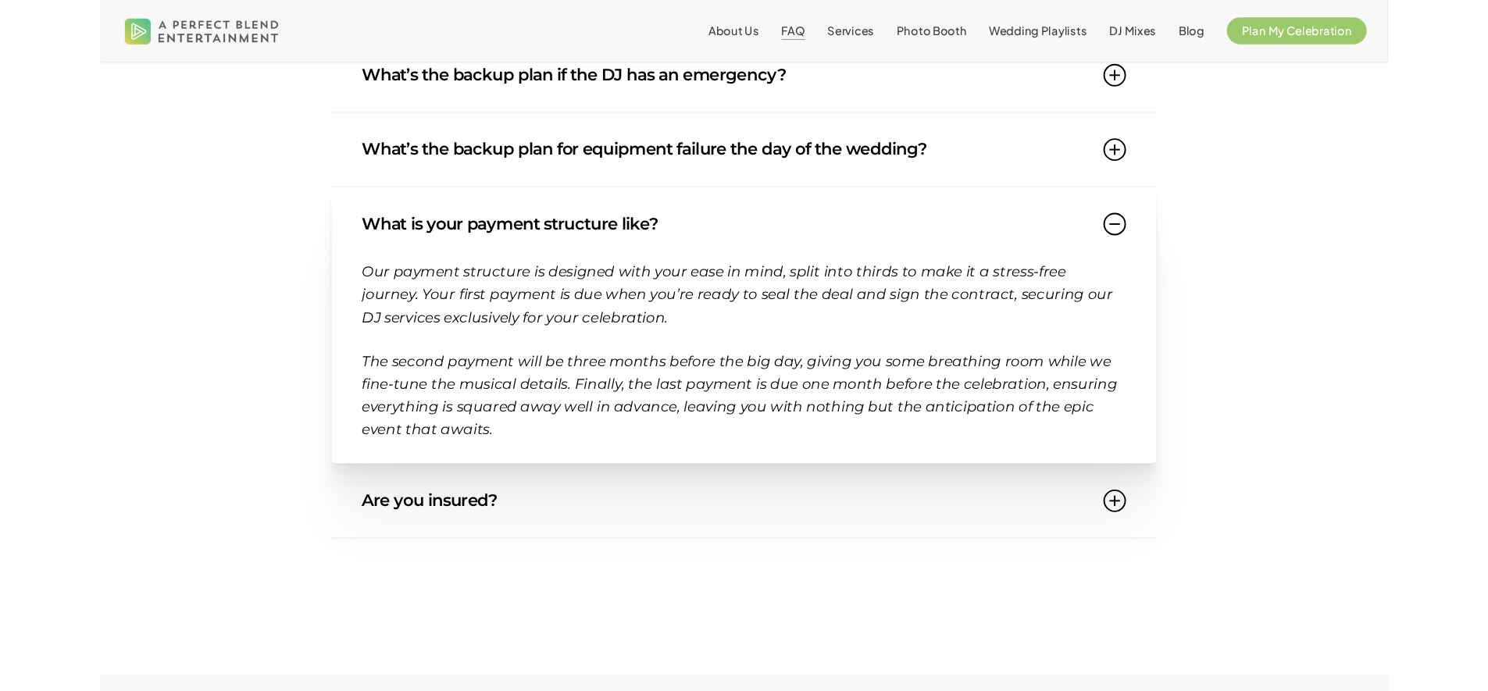
scroll to position [1462, 0]
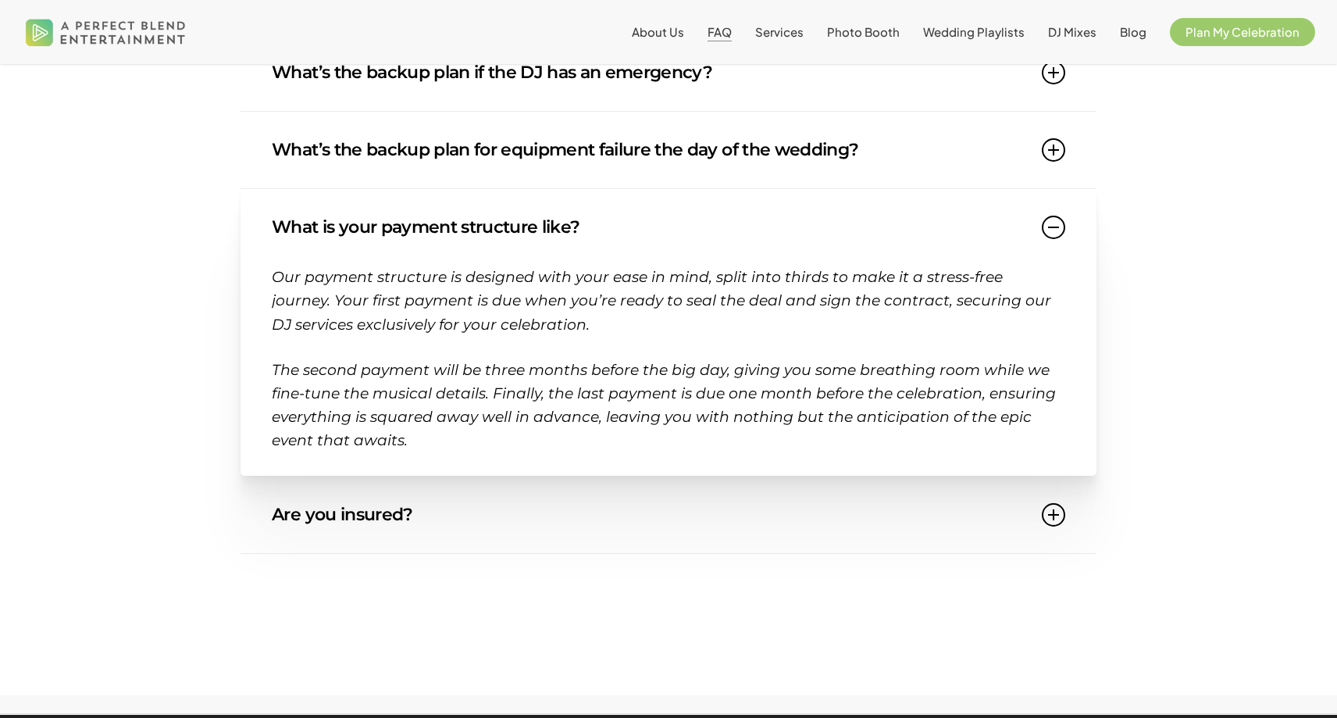
click at [808, 528] on link "Are you insured?" at bounding box center [669, 514] width 794 height 77
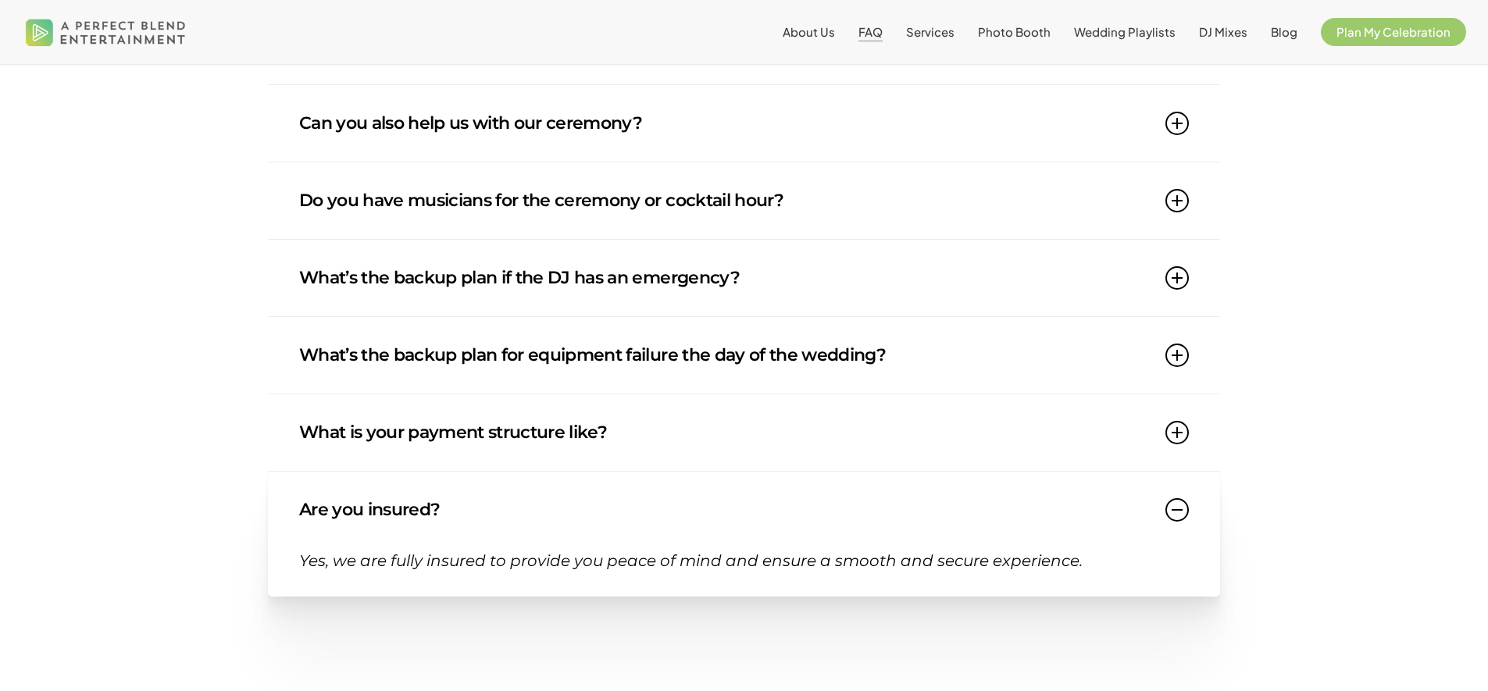
scroll to position [490, 0]
